Goal: Task Accomplishment & Management: Manage account settings

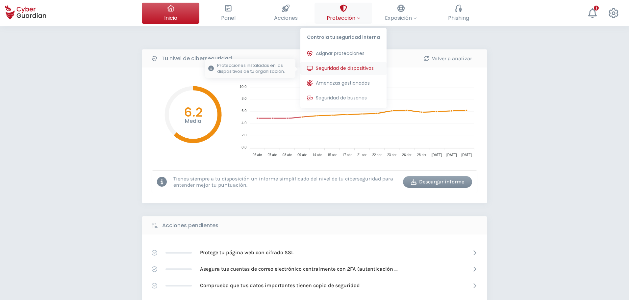
click at [353, 70] on span "Seguridad de dispositivos" at bounding box center [345, 68] width 58 height 7
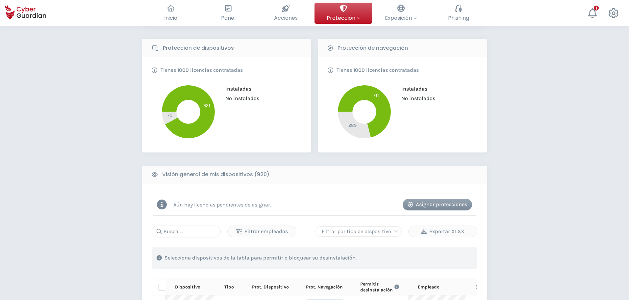
scroll to position [164, 0]
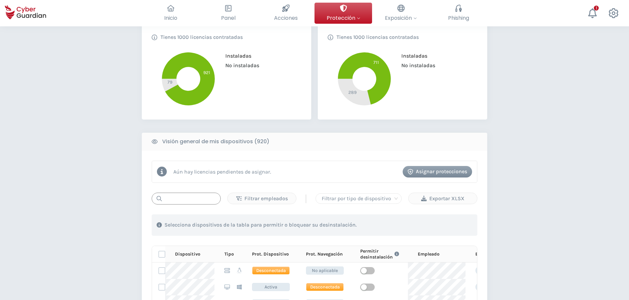
click at [201, 199] on input "text" at bounding box center [186, 198] width 69 height 12
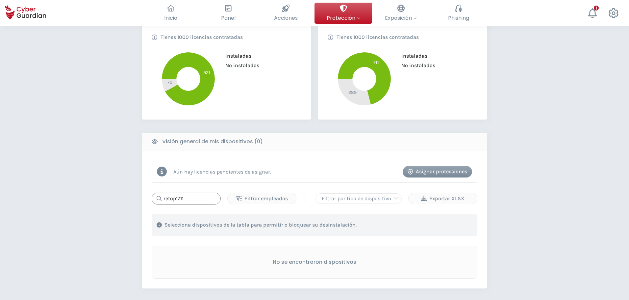
click at [189, 199] on input "retop1711" at bounding box center [186, 198] width 69 height 12
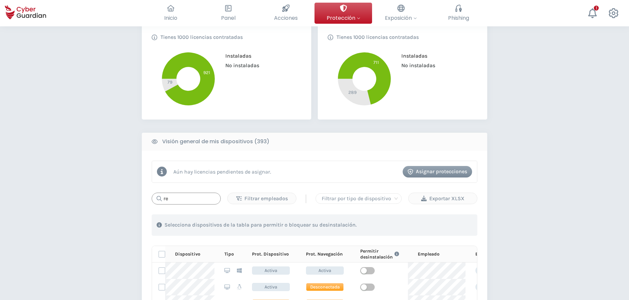
type input "r"
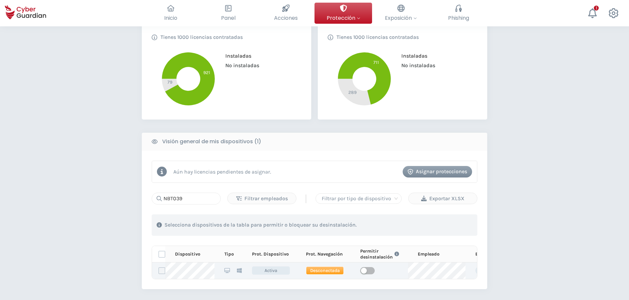
click at [163, 269] on label at bounding box center [162, 270] width 7 height 7
click at [159, 269] on input "checkbox" at bounding box center [159, 270] width 0 height 6
click at [367, 272] on span "button" at bounding box center [367, 270] width 14 height 7
drag, startPoint x: 144, startPoint y: 192, endPoint x: 119, endPoint y: 189, distance: 24.8
click at [119, 189] on div "PROTECCIÓN > Seguridad de dispositivos ¿Cómo funciona? Añade empleados Instala …" at bounding box center [314, 145] width 629 height 567
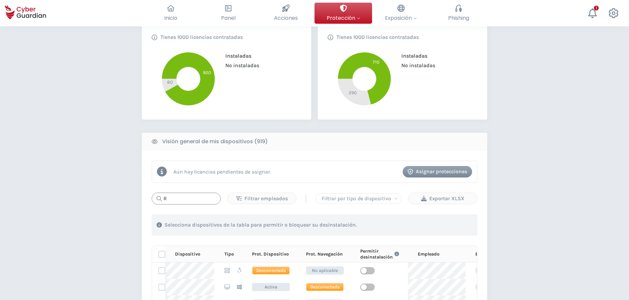
type input "R"
